Goal: Contribute content: Add original content to the website for others to see

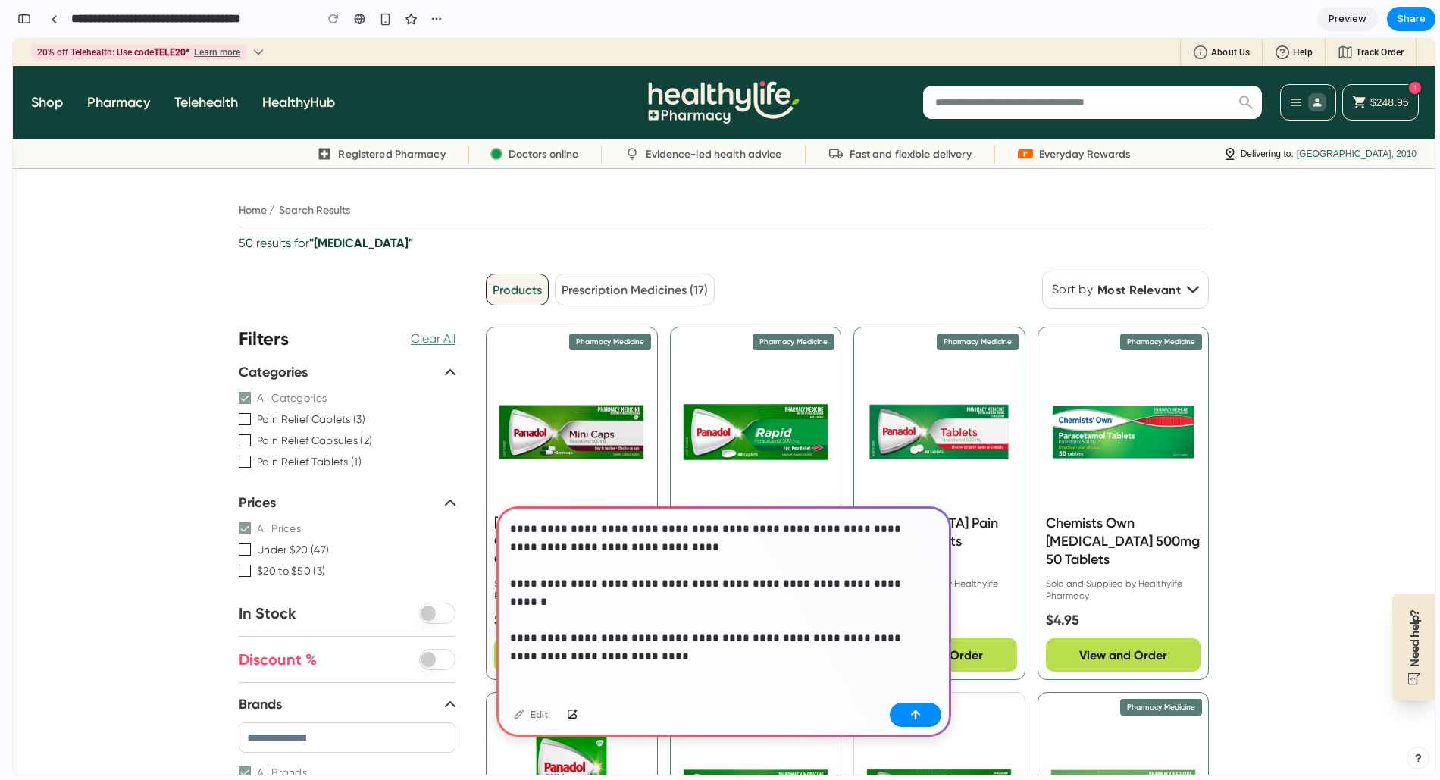
click at [912, 622] on p "**********" at bounding box center [720, 583] width 421 height 127
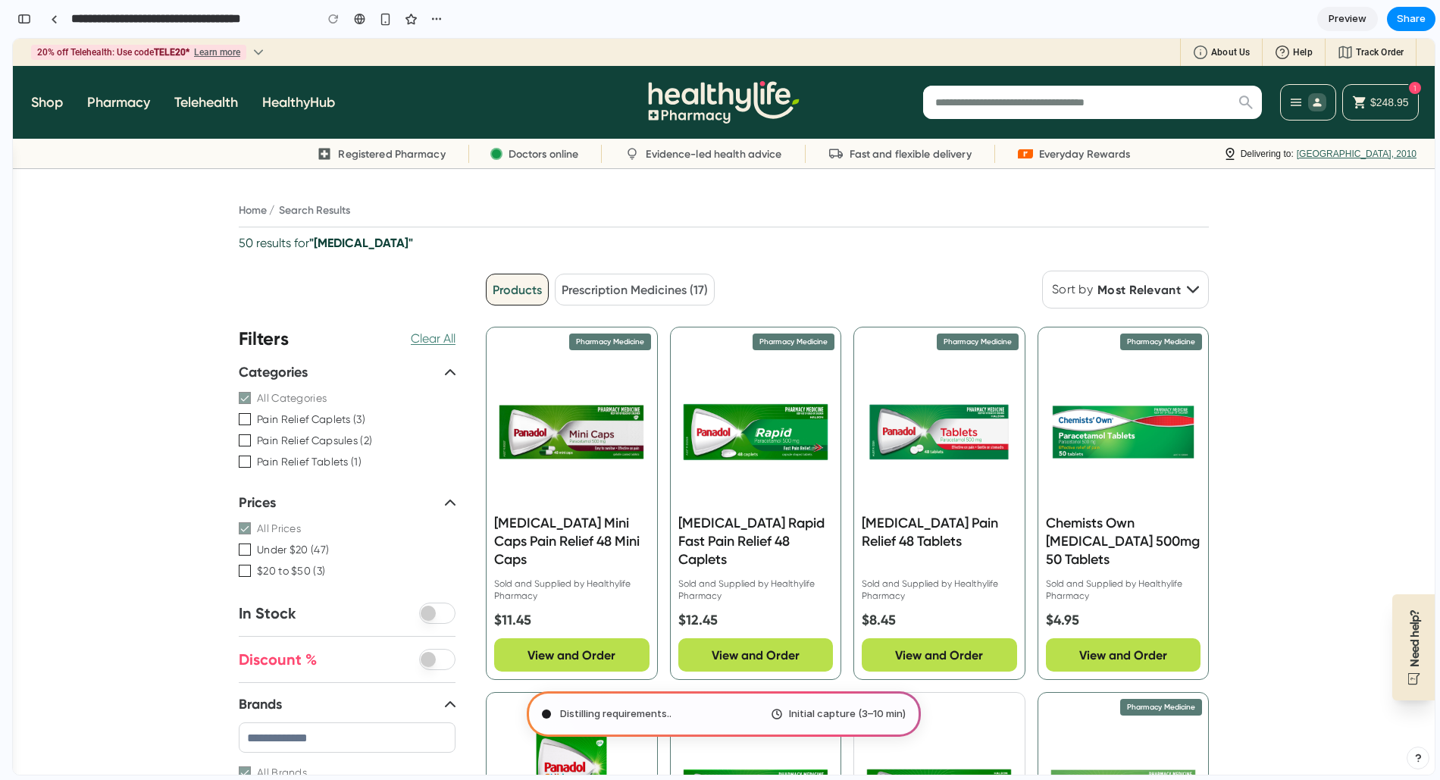
type input "**********"
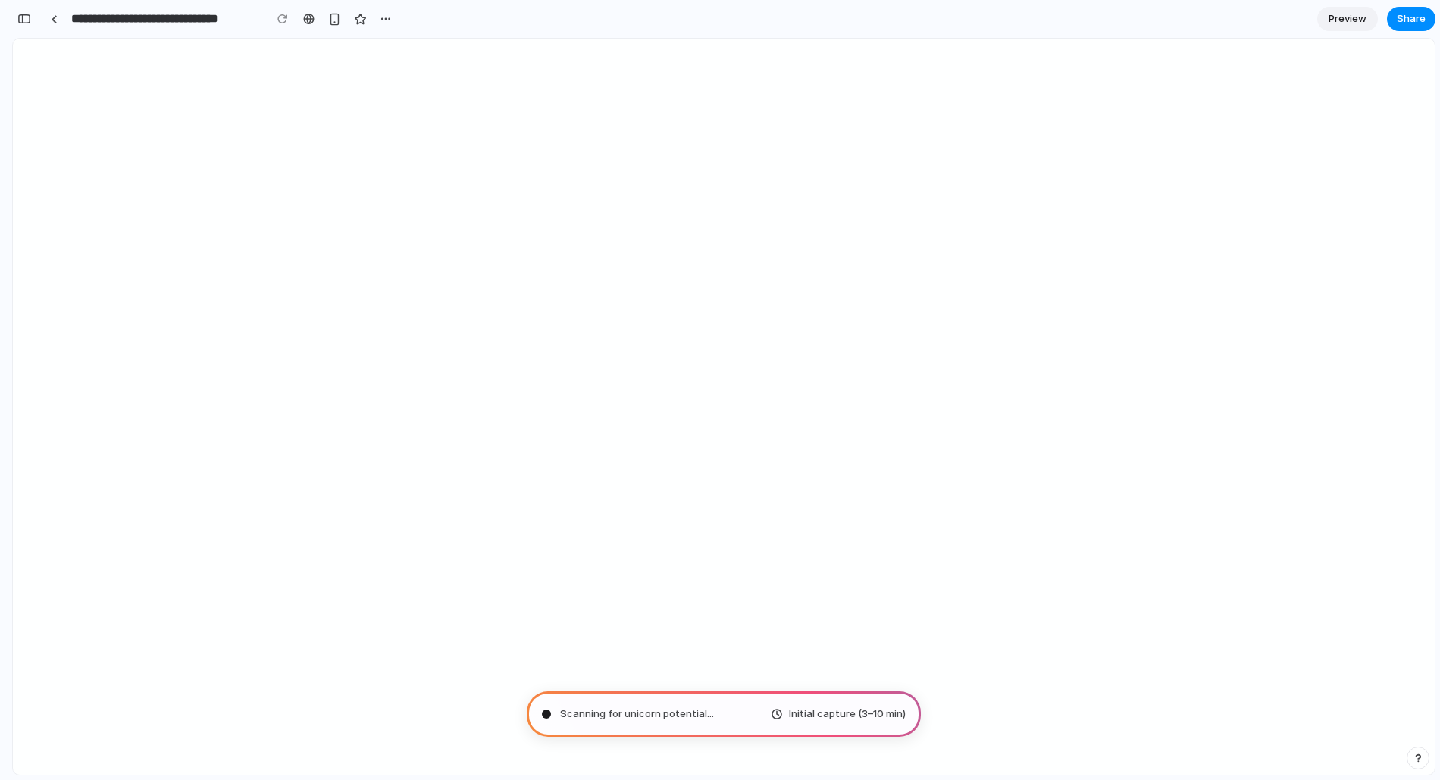
scroll to position [780, 0]
